Goal: Task Accomplishment & Management: Manage account settings

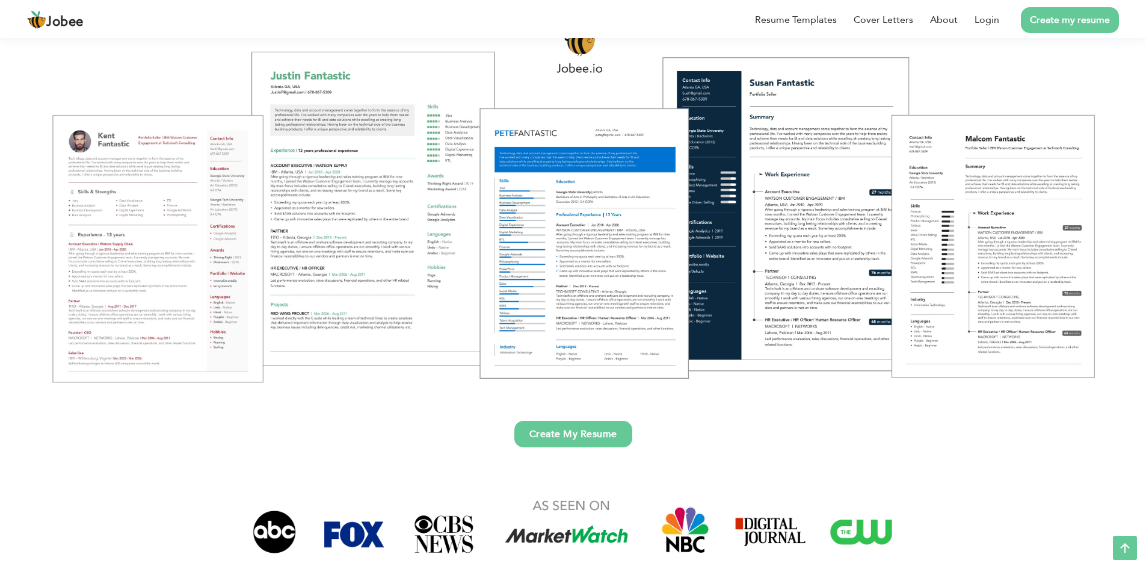
scroll to position [152, 0]
click at [990, 27] on li "Login" at bounding box center [979, 19] width 42 height 31
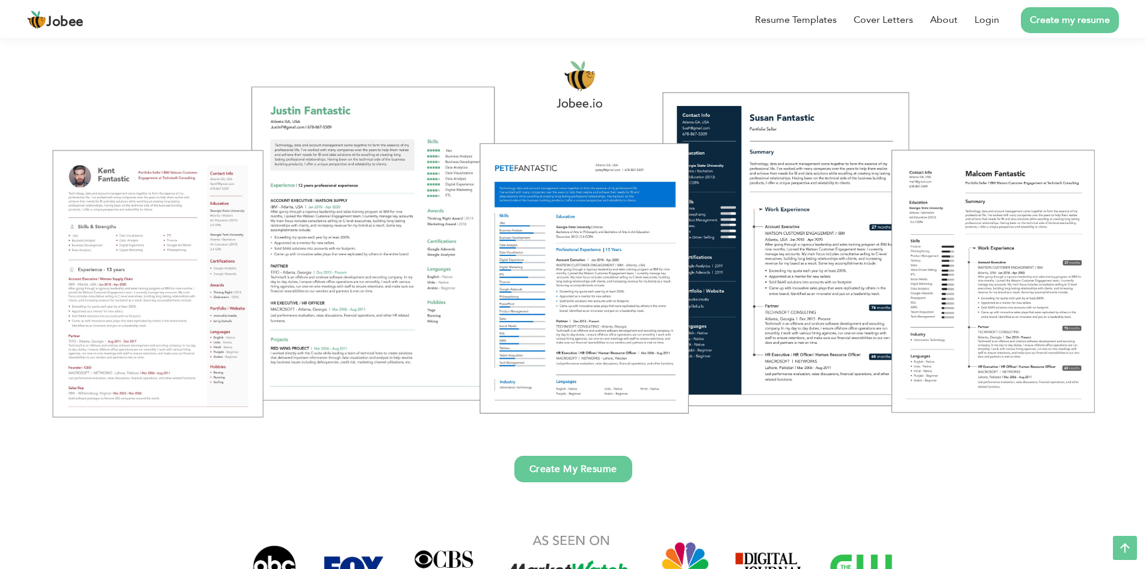
scroll to position [79, 0]
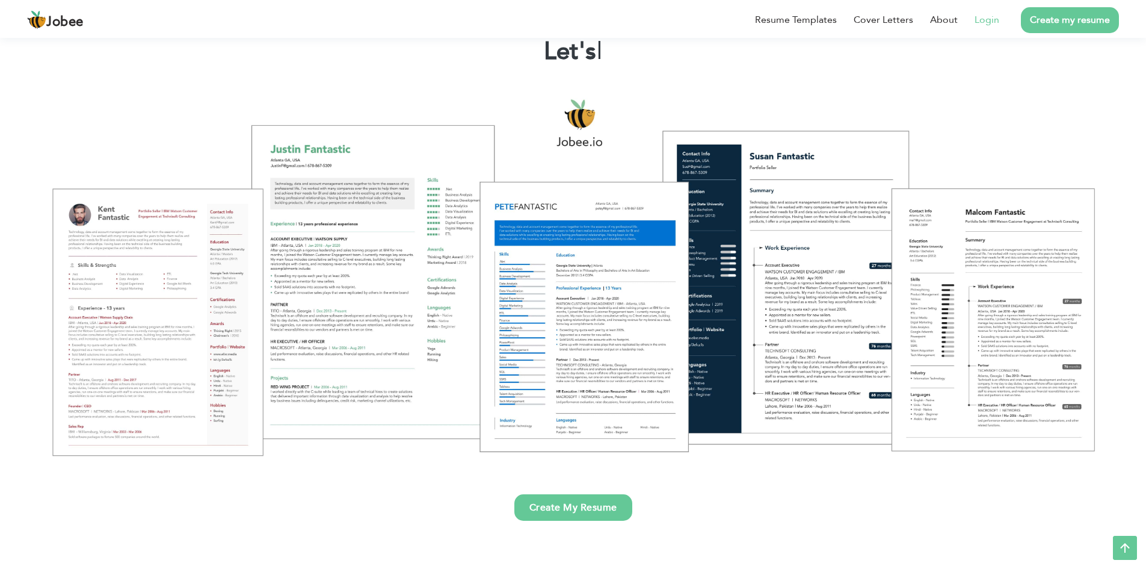
click at [990, 23] on link "Login" at bounding box center [987, 20] width 25 height 14
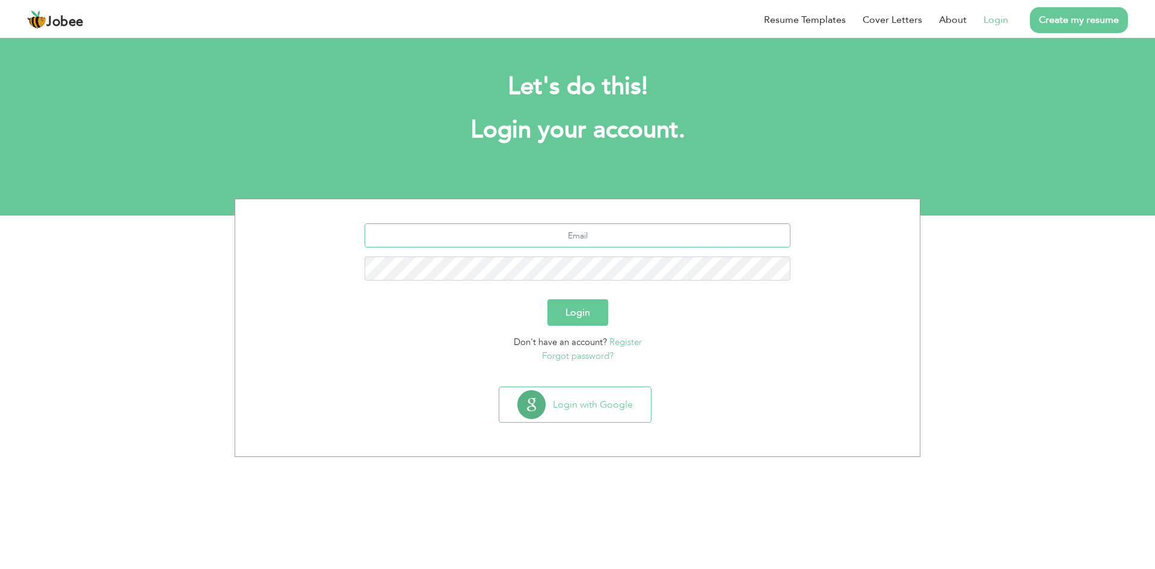
click at [582, 235] on input "text" at bounding box center [578, 235] width 427 height 24
type input "masbalhussain@gmail.com"
click at [574, 319] on button "Login" at bounding box center [577, 312] width 61 height 26
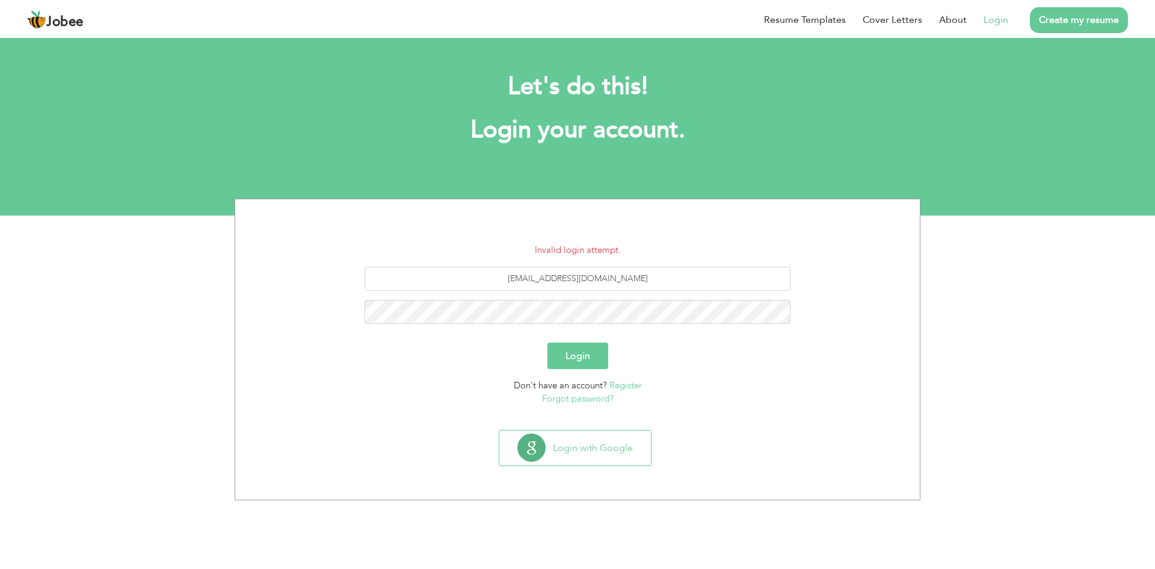
click at [597, 401] on link "Forgot password?" at bounding box center [578, 398] width 72 height 12
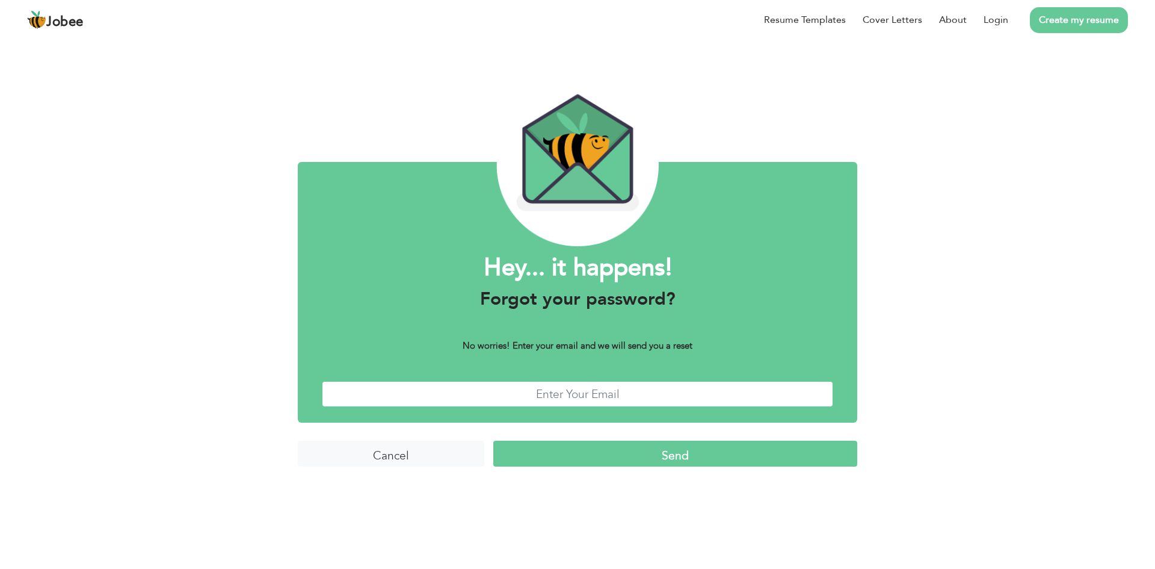
click at [606, 401] on input "text" at bounding box center [577, 394] width 511 height 26
type input "m"
